Goal: Information Seeking & Learning: Compare options

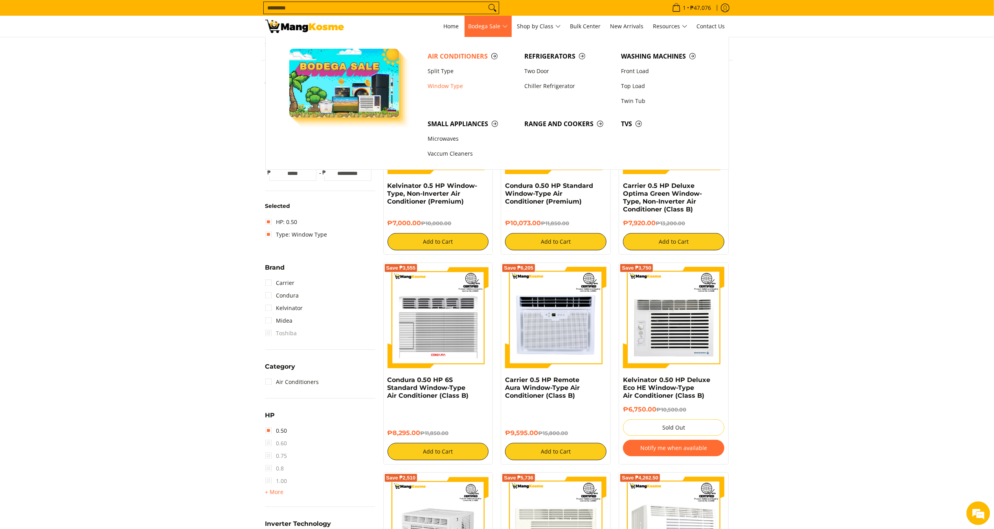
click at [483, 31] on span "Bodega Sale" at bounding box center [487, 27] width 39 height 10
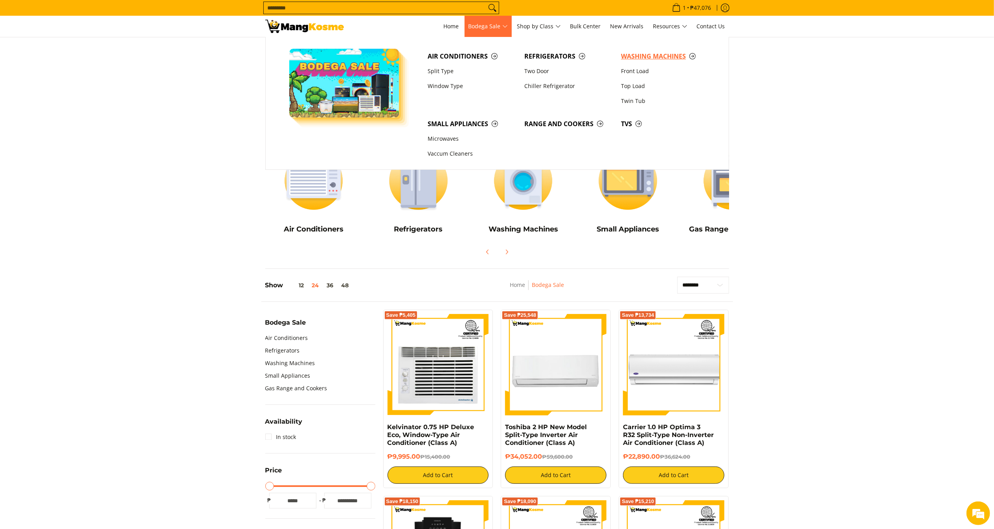
click at [642, 58] on span "Washing Machines" at bounding box center [665, 56] width 89 height 10
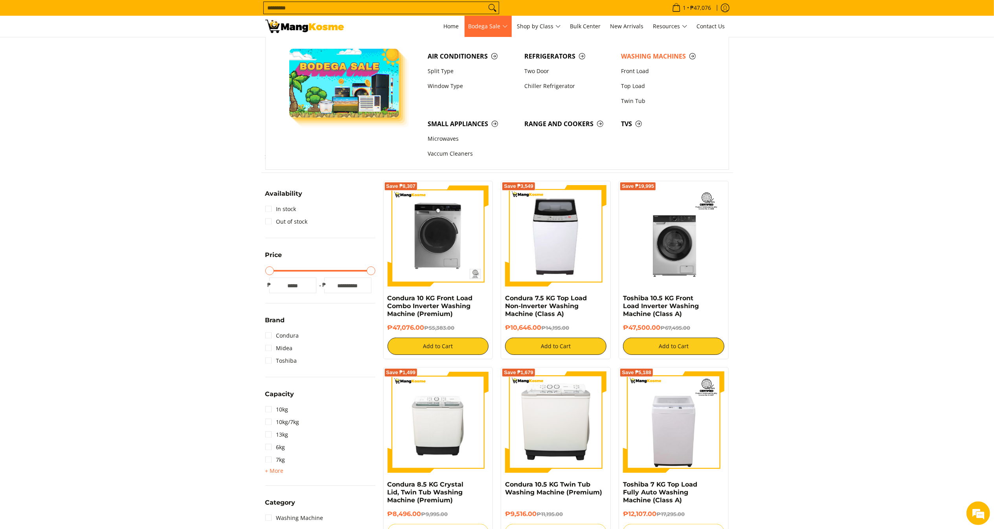
click at [472, 25] on span "Bodega Sale" at bounding box center [487, 27] width 39 height 10
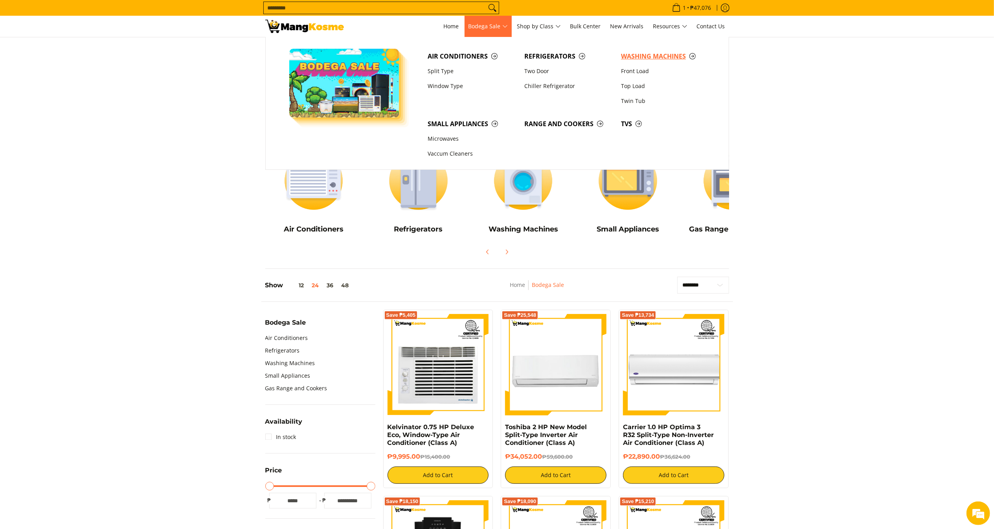
click at [633, 55] on span "Washing Machines" at bounding box center [665, 56] width 89 height 10
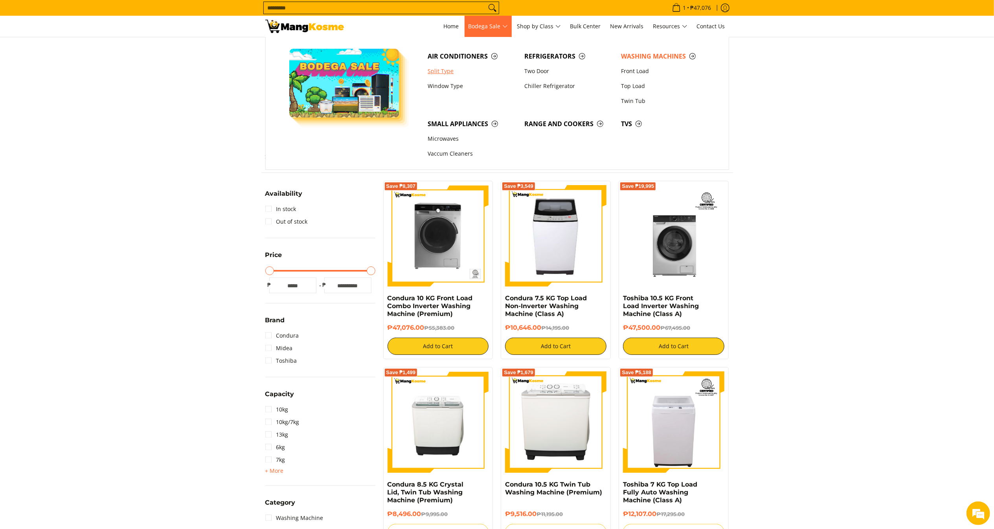
click at [450, 75] on link "Split Type" at bounding box center [472, 71] width 97 height 15
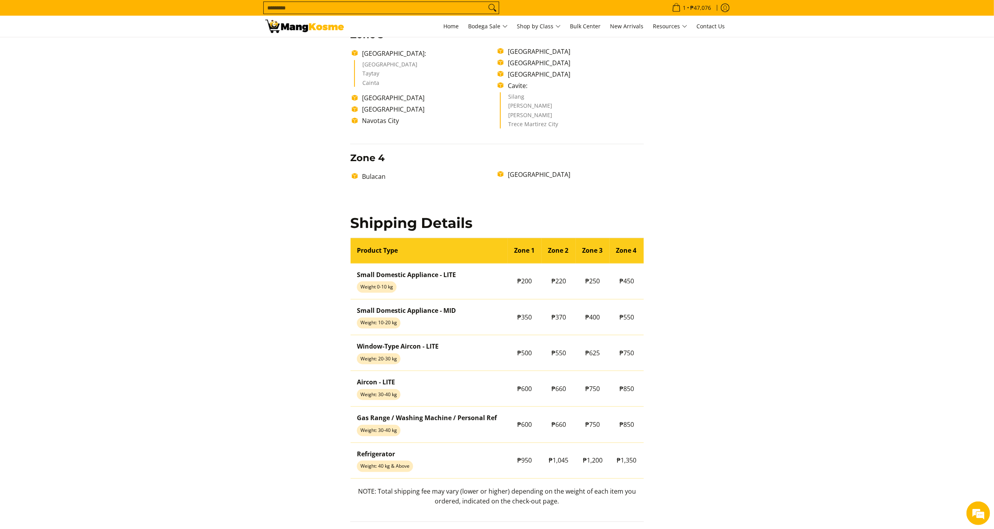
scroll to position [479, 0]
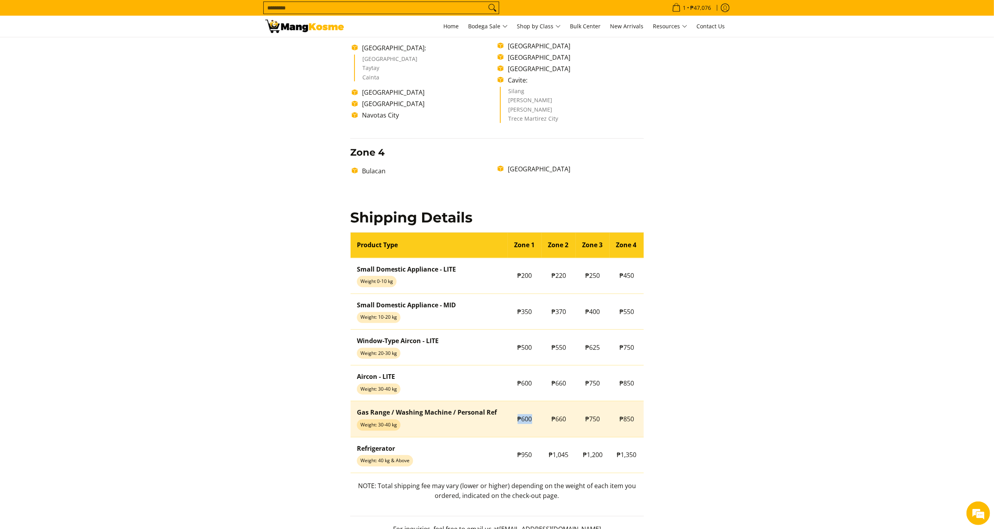
drag, startPoint x: 516, startPoint y: 422, endPoint x: 543, endPoint y: 426, distance: 27.0
click at [543, 426] on tr "Gas Range / Washing Machine / Personal Ref Weight: 30-40 kg ₱600 ₱660 ₱750 ₱850" at bounding box center [496, 419] width 293 height 36
copy tr "₱600"
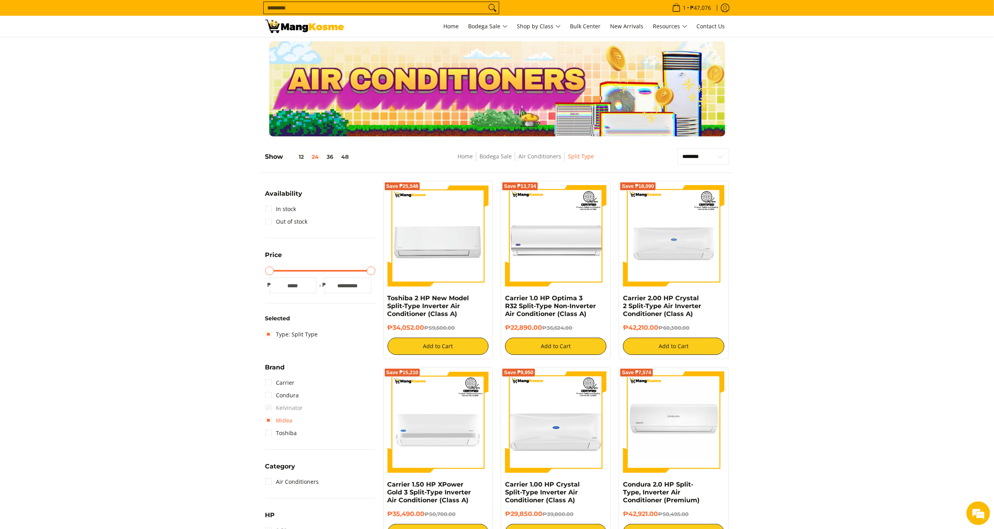
click at [288, 422] on link "Midea" at bounding box center [279, 420] width 28 height 13
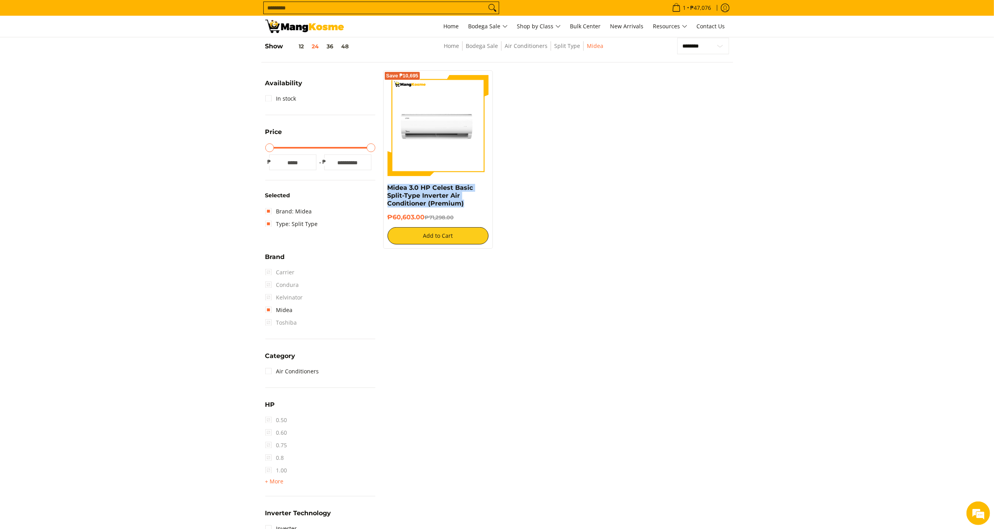
drag, startPoint x: 467, startPoint y: 205, endPoint x: 384, endPoint y: 187, distance: 85.3
click at [384, 187] on div "Save ₱10,695 Midea 3.0 HP Celest Basic Split-Type Inverter Air Conditioner (Pre…" at bounding box center [438, 159] width 110 height 178
copy link "Midea 3.0 HP Celest Basic Split-Type Inverter Air Conditioner (Premium)"
copy h6 "₱60,603.00"
drag, startPoint x: 424, startPoint y: 219, endPoint x: 385, endPoint y: 215, distance: 39.1
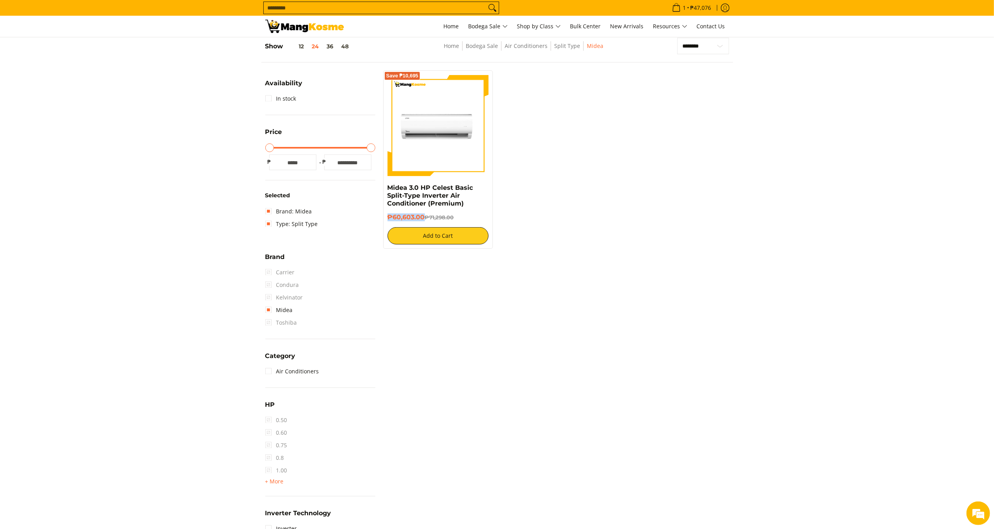
click at [385, 215] on div "Save ₱10,695 Midea 3.0 HP Celest Basic Split-Type Inverter Air Conditioner (Pre…" at bounding box center [438, 159] width 110 height 178
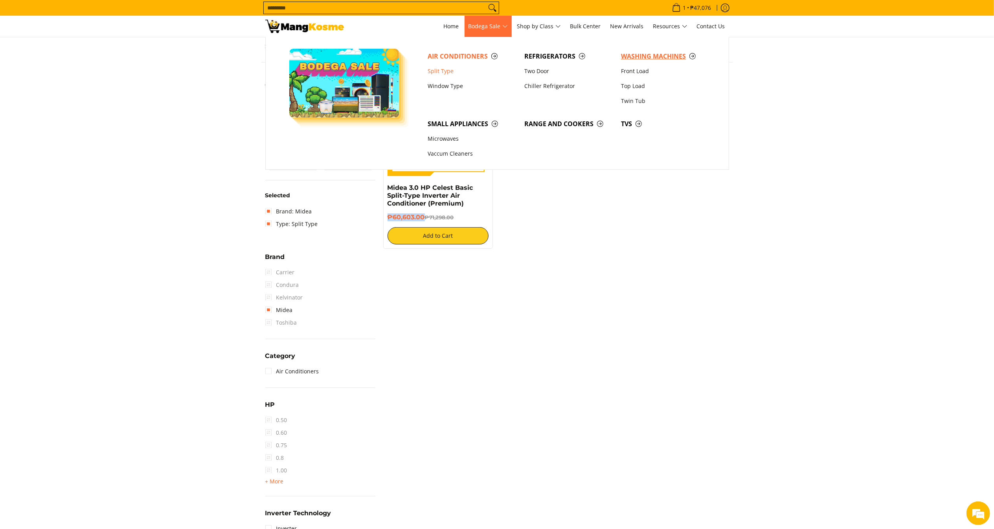
click at [676, 55] on span "Washing Machines" at bounding box center [665, 56] width 89 height 10
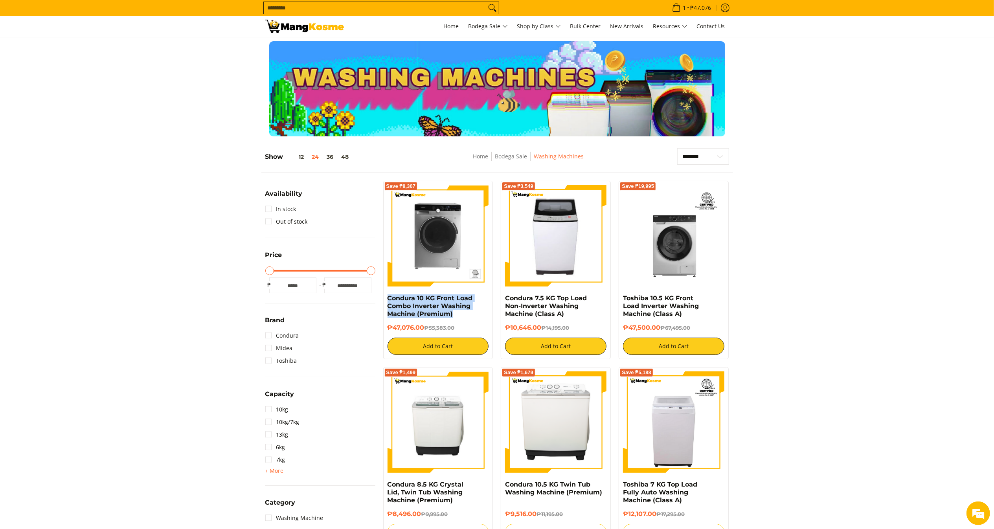
copy link "Condura 10 KG Front Load Combo Inverter Washing Machine (Premium)"
drag, startPoint x: 465, startPoint y: 316, endPoint x: 385, endPoint y: 299, distance: 81.5
click at [385, 299] on div "Save ₱8,307 Condura 10 KG Front Load Combo Inverter Washing Machine (Premium) ₱…" at bounding box center [438, 270] width 110 height 178
copy h6 "₱47,076.00"
drag, startPoint x: 425, startPoint y: 330, endPoint x: 387, endPoint y: 332, distance: 38.2
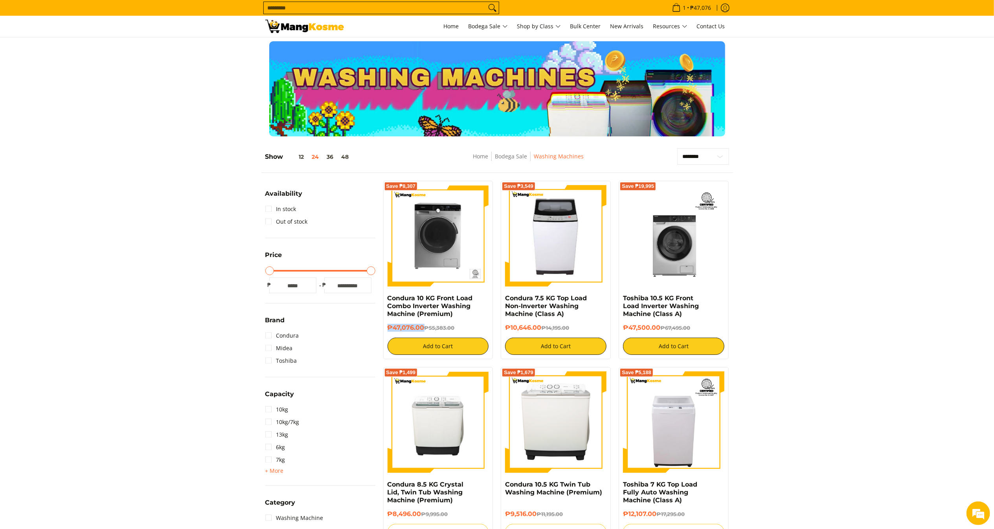
click at [387, 332] on div "Save ₱8,307 Condura 10 KG Front Load Combo Inverter Washing Machine (Premium) ₱…" at bounding box center [438, 270] width 110 height 178
drag, startPoint x: 573, startPoint y: 315, endPoint x: 501, endPoint y: 301, distance: 73.2
click at [501, 301] on div "Save ₱3,549 Condura 7.5 KG Top Load Non-Inverter Washing Machine (Class A) ₱10,…" at bounding box center [556, 270] width 110 height 178
copy link "Condura 7.5 KG Top Load Non-Inverter Washing Machine (Class A)"
copy h6 "₱10,646.00"
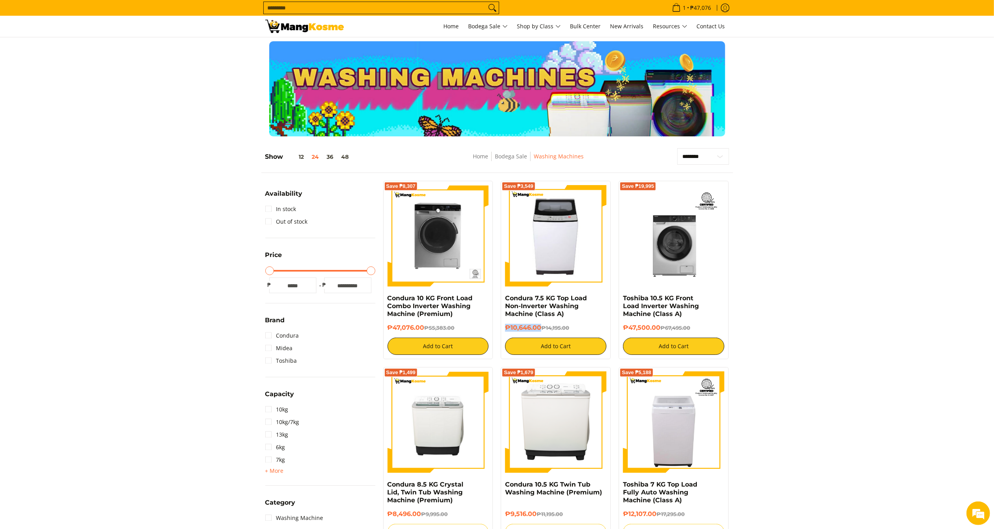
drag, startPoint x: 541, startPoint y: 326, endPoint x: 505, endPoint y: 327, distance: 36.5
click at [505, 327] on h6 "₱10,646.00 ₱14,195.00" at bounding box center [555, 328] width 101 height 8
copy link "Toshiba 10.5 KG Front Load Inverter Washing Machine (Class A)"
drag, startPoint x: 678, startPoint y: 315, endPoint x: 618, endPoint y: 301, distance: 61.8
click at [618, 301] on div "Save ₱19,995 Toshiba 10.5 KG Front Load Inverter Washing Machine (Class A) ₱47,…" at bounding box center [673, 270] width 110 height 178
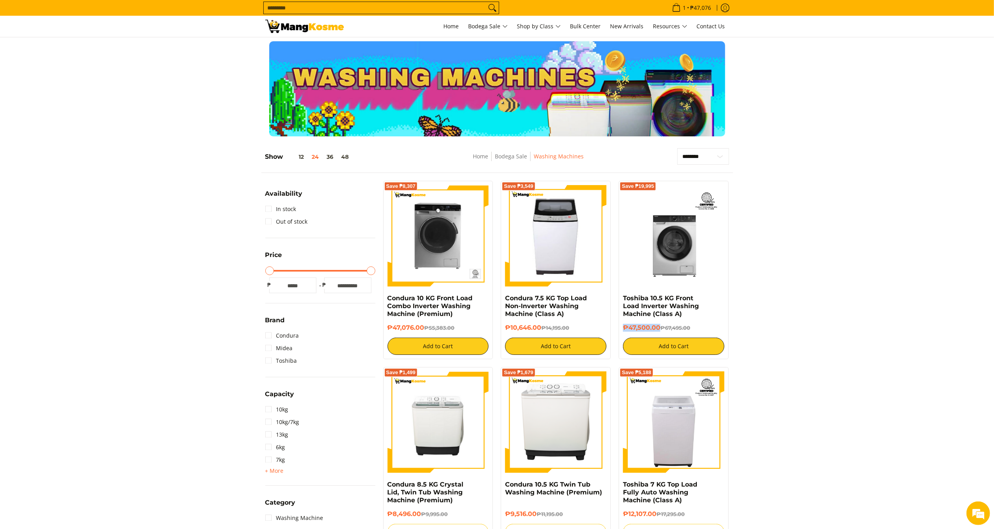
copy h6 "₱47,500.00"
drag, startPoint x: 661, startPoint y: 328, endPoint x: 620, endPoint y: 331, distance: 40.6
click at [620, 331] on div "Save ₱19,995 Toshiba 10.5 KG Front Load Inverter Washing Machine (Class A) ₱47,…" at bounding box center [673, 270] width 110 height 178
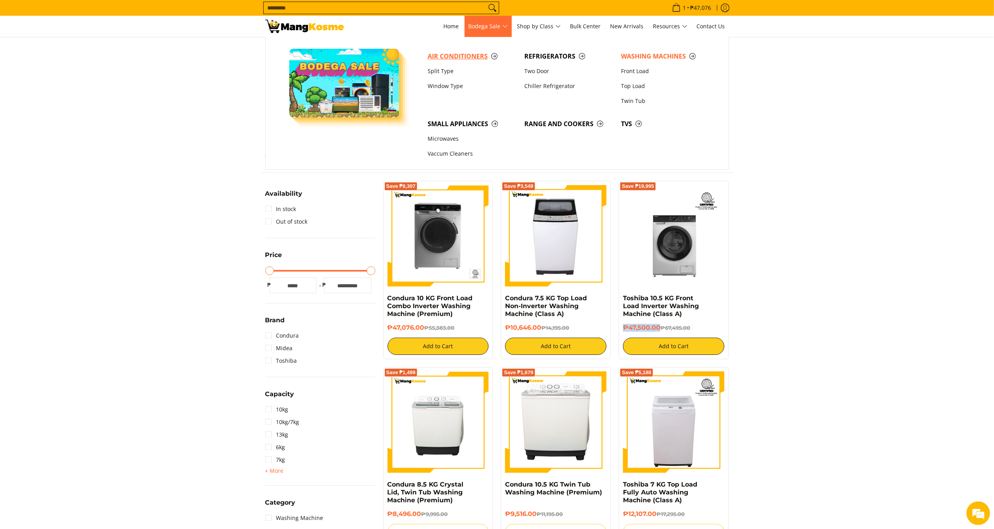
click at [472, 50] on link "Air Conditioners" at bounding box center [472, 56] width 97 height 15
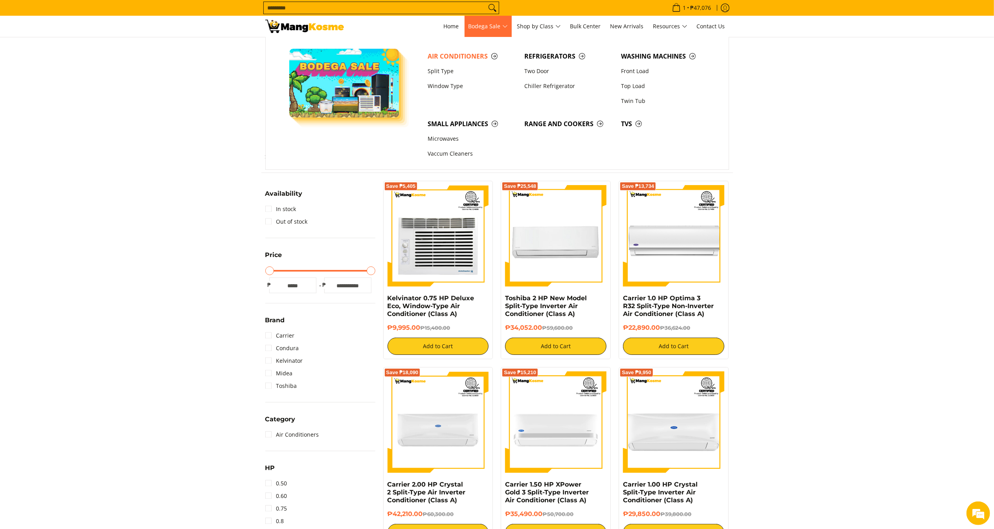
click at [485, 25] on span "Bodega Sale" at bounding box center [487, 27] width 39 height 10
